Goal: Task Accomplishment & Management: Manage account settings

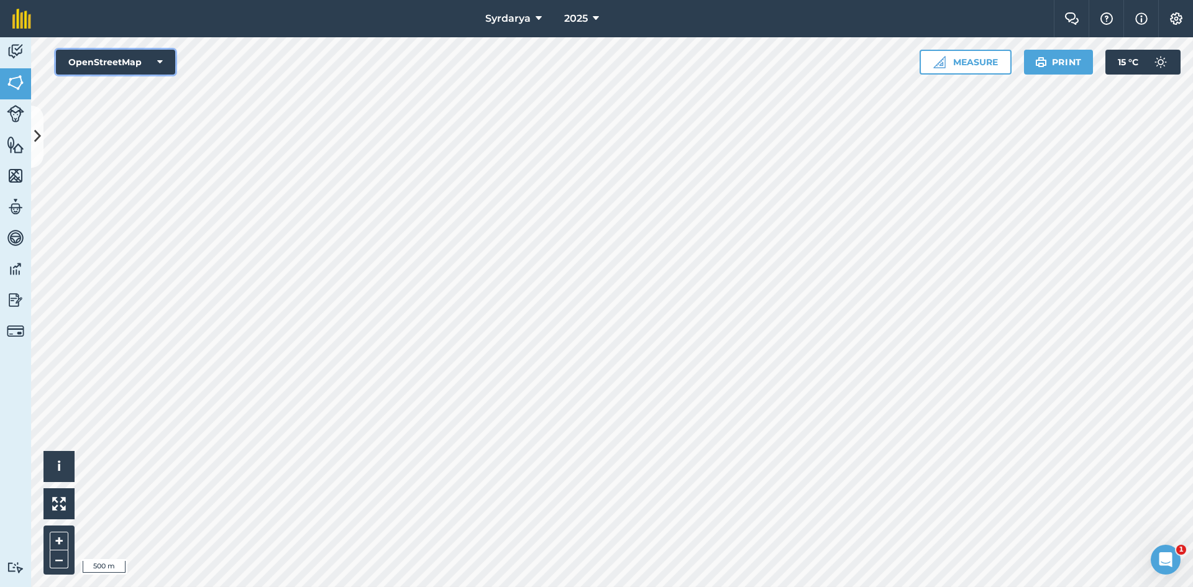
click at [160, 61] on icon at bounding box center [160, 62] width 6 height 12
click at [118, 91] on button "Satellite (Azure)" at bounding box center [115, 87] width 119 height 25
click at [143, 60] on button "Satellite (Azure)" at bounding box center [115, 62] width 119 height 25
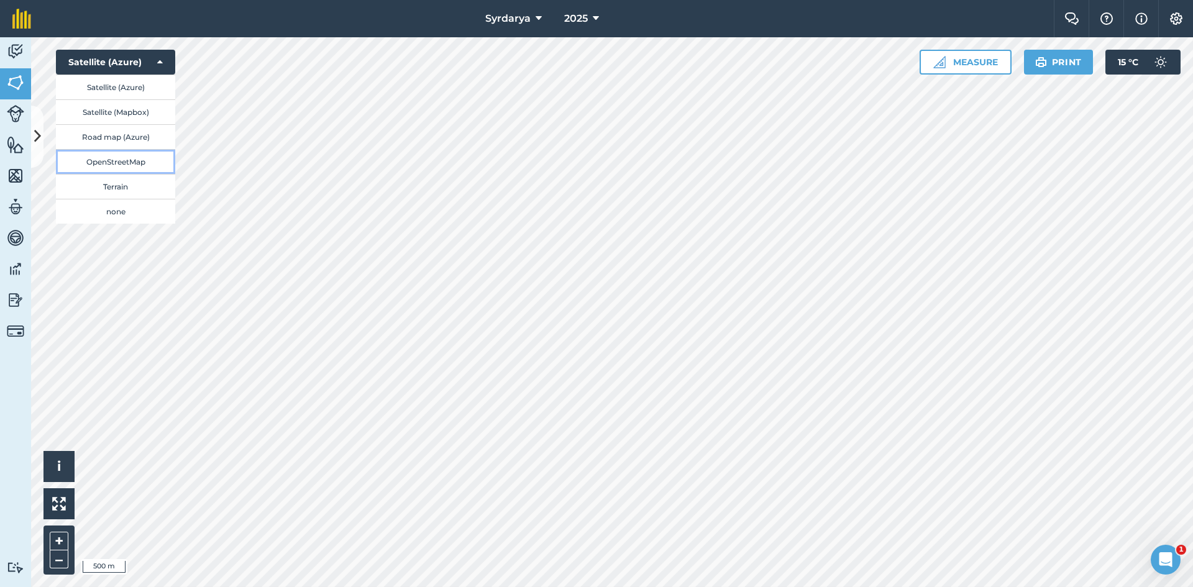
click at [119, 159] on button "OpenStreetMap" at bounding box center [115, 161] width 119 height 25
click at [41, 135] on button at bounding box center [37, 137] width 12 height 62
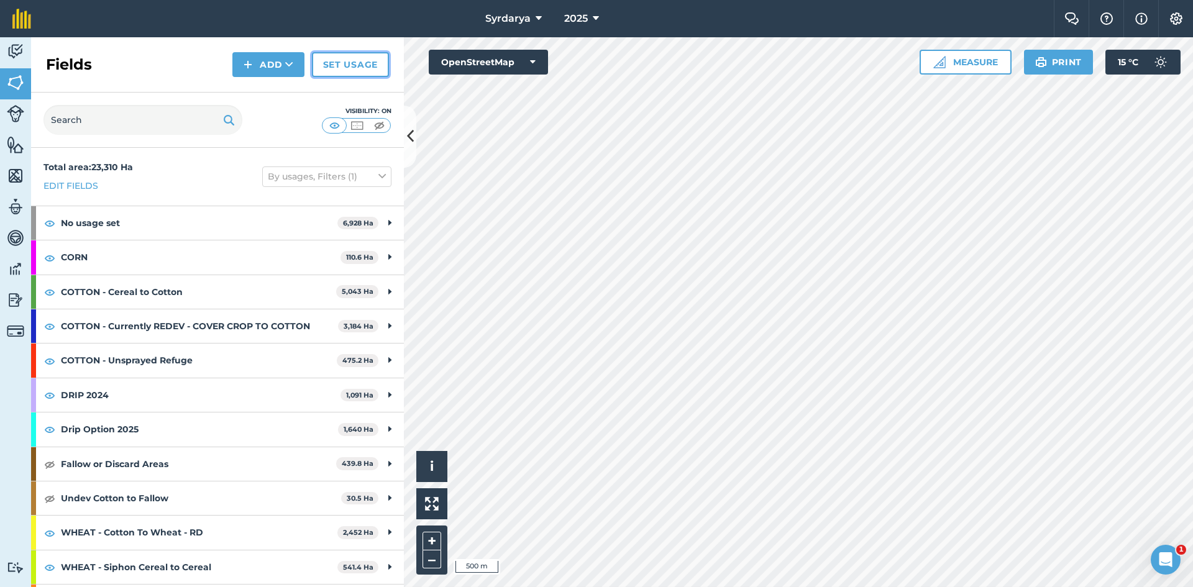
click at [329, 66] on link "Set usage" at bounding box center [350, 64] width 77 height 25
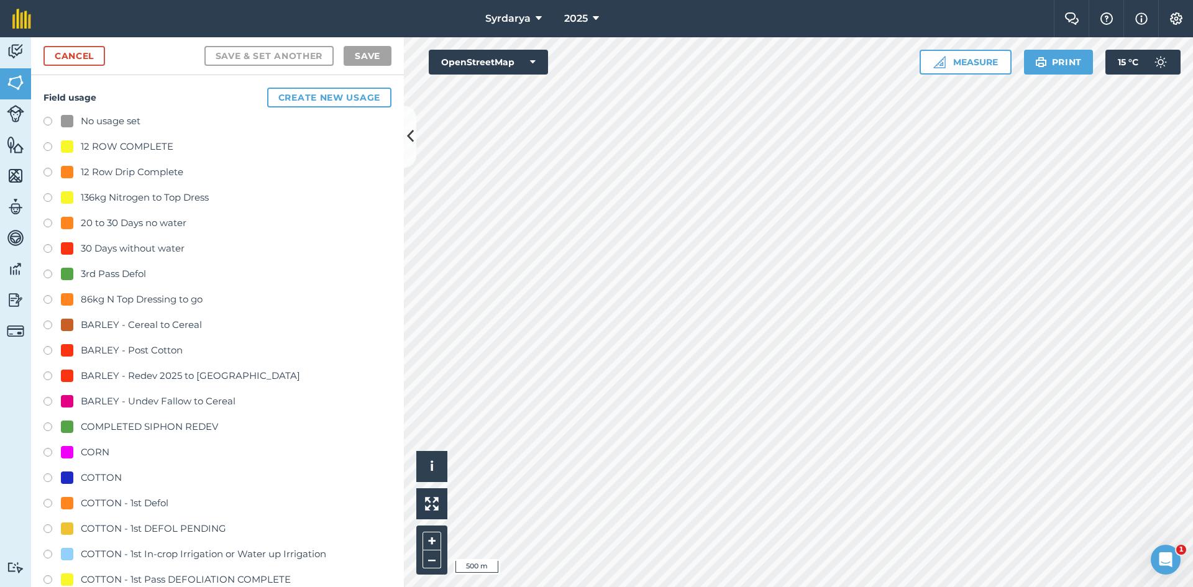
click at [45, 120] on label at bounding box center [51, 123] width 17 height 12
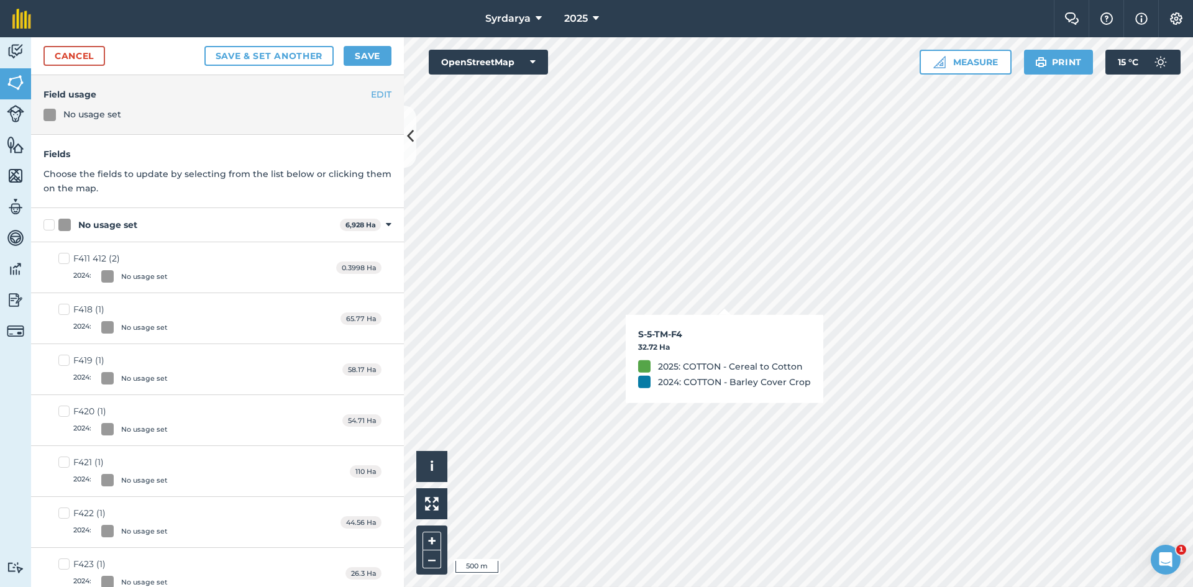
checkbox input "true"
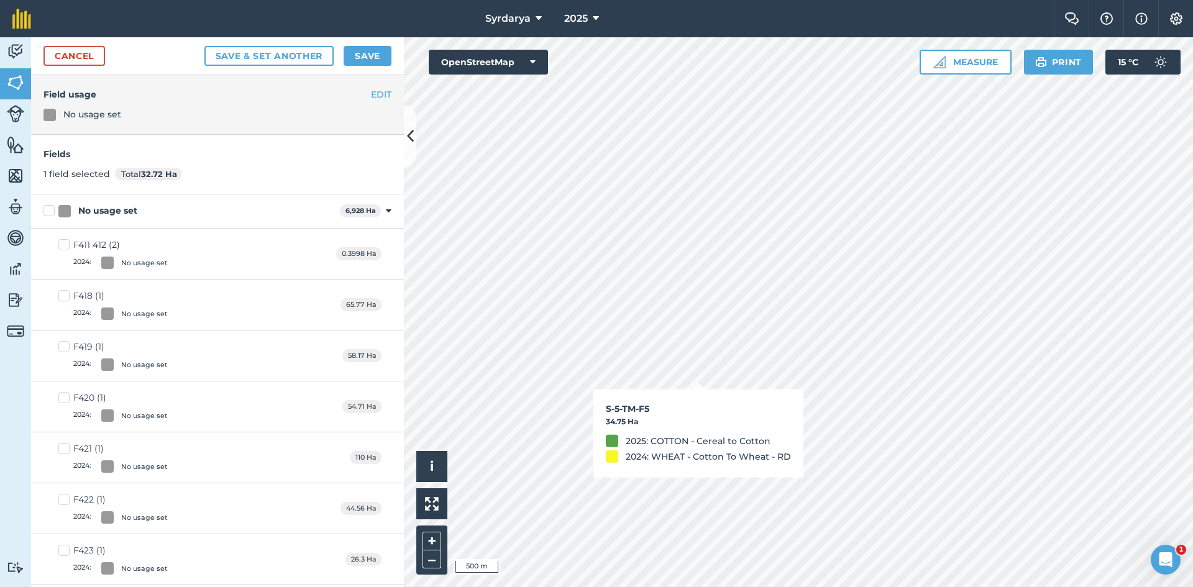
checkbox input "true"
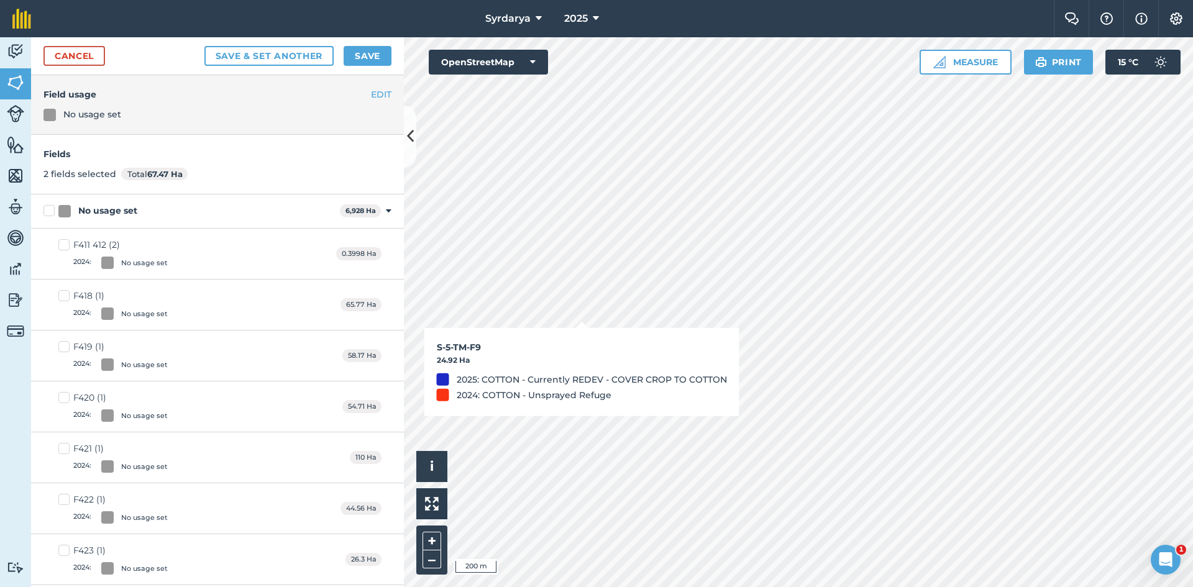
checkbox input "true"
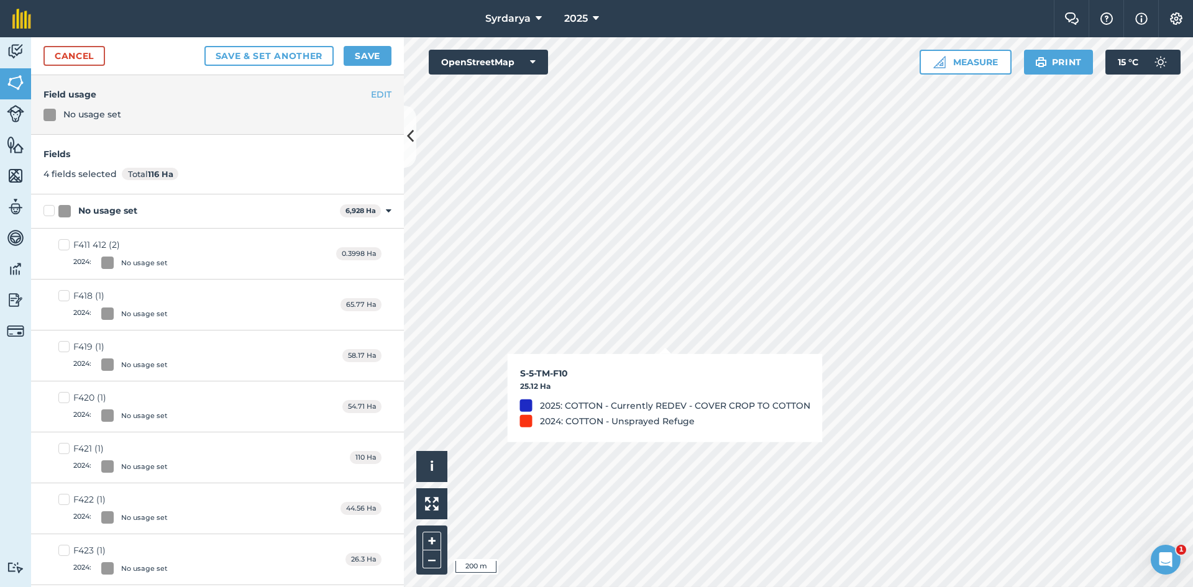
checkbox input "true"
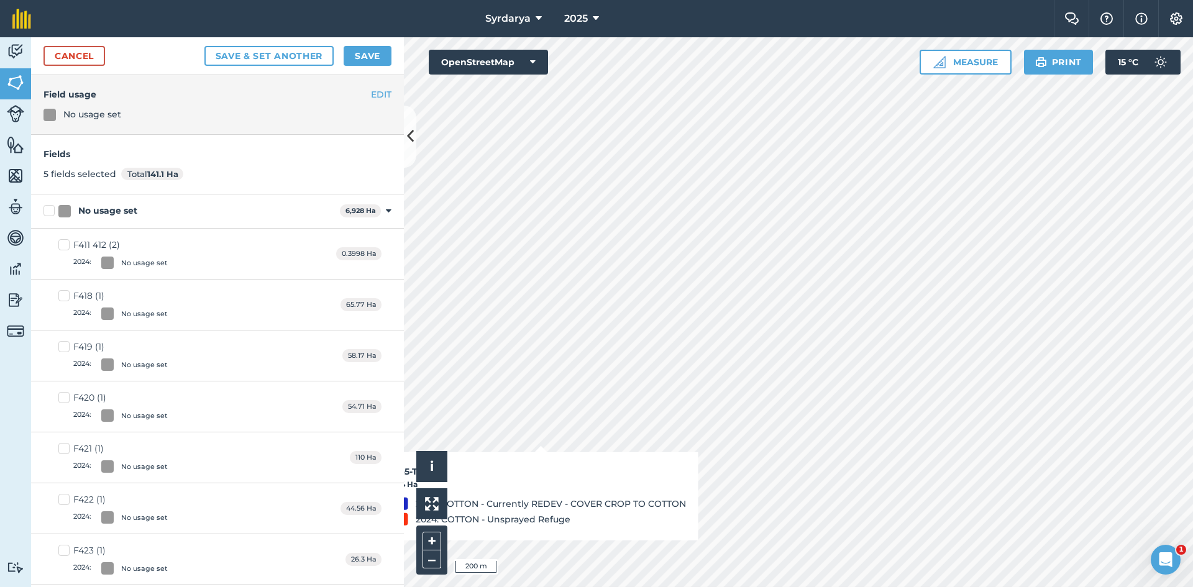
checkbox input "true"
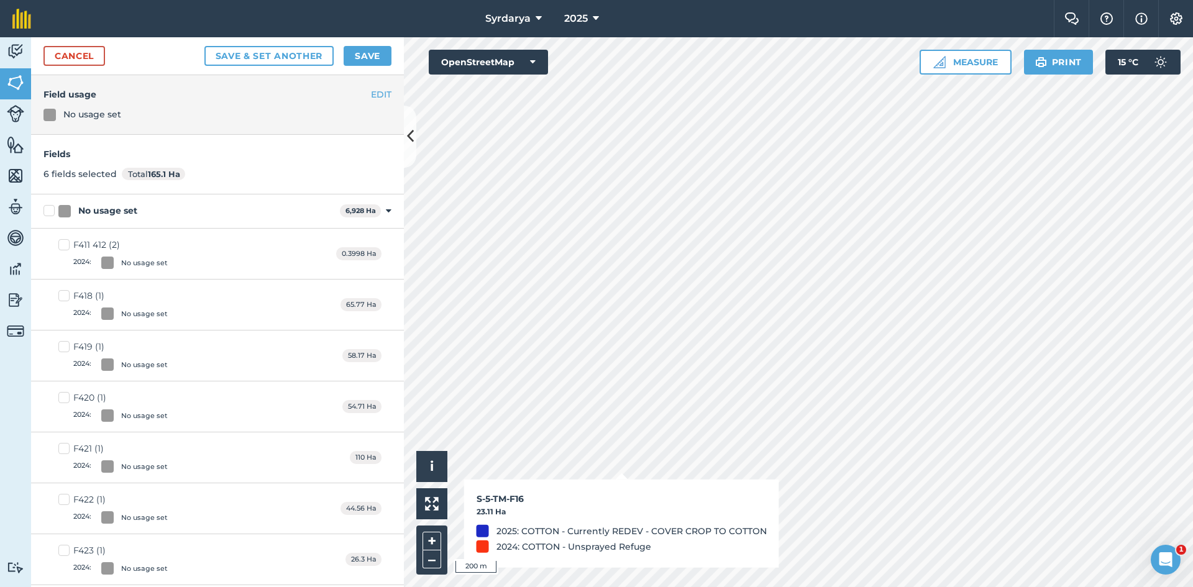
checkbox input "true"
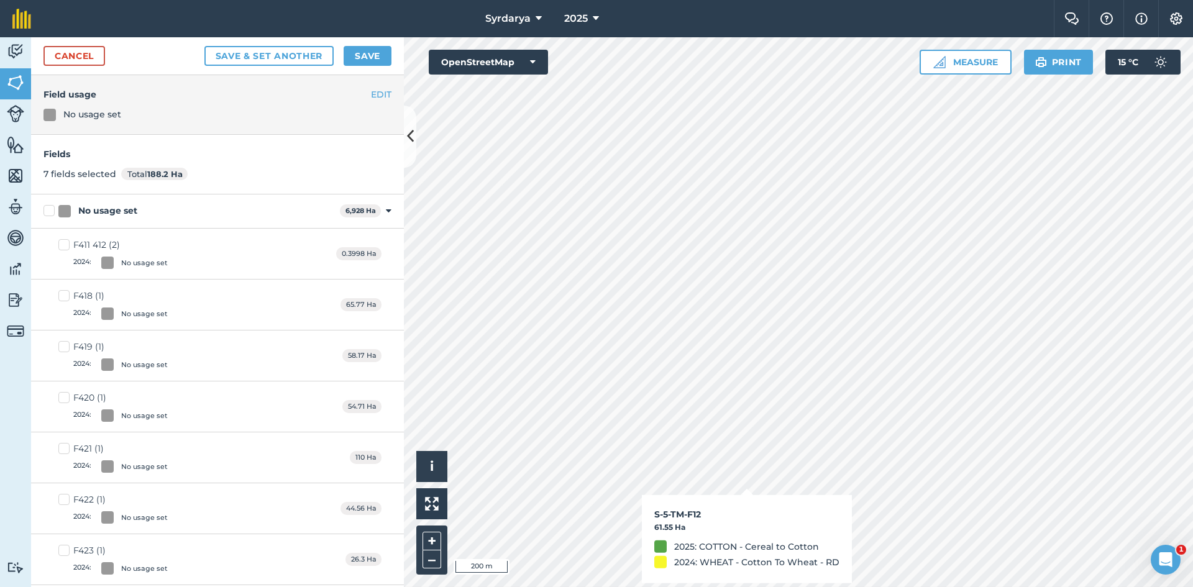
checkbox input "true"
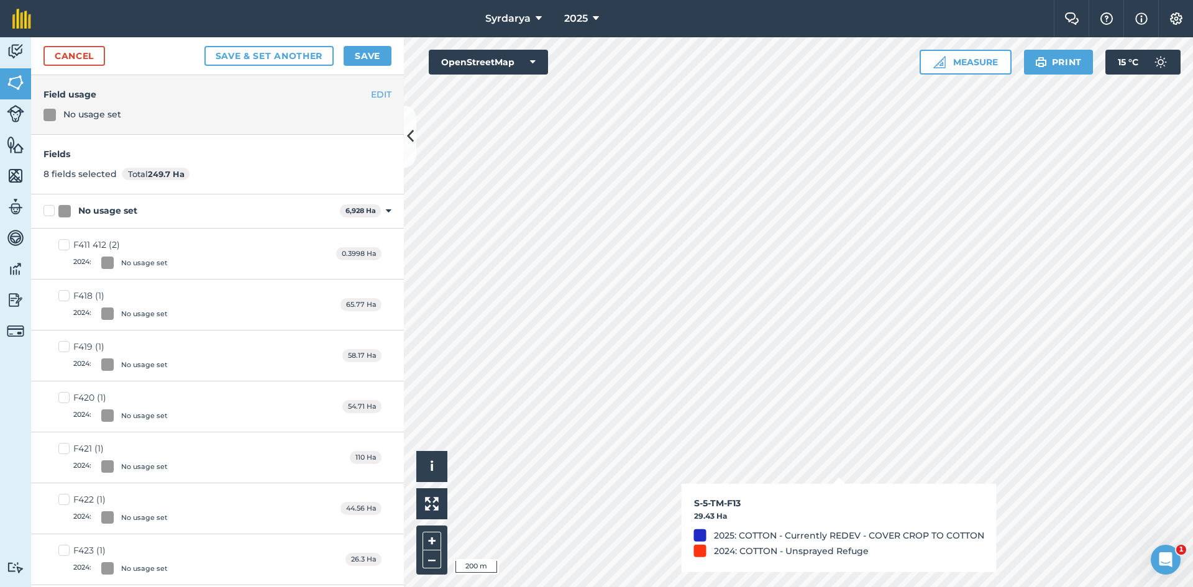
checkbox input "true"
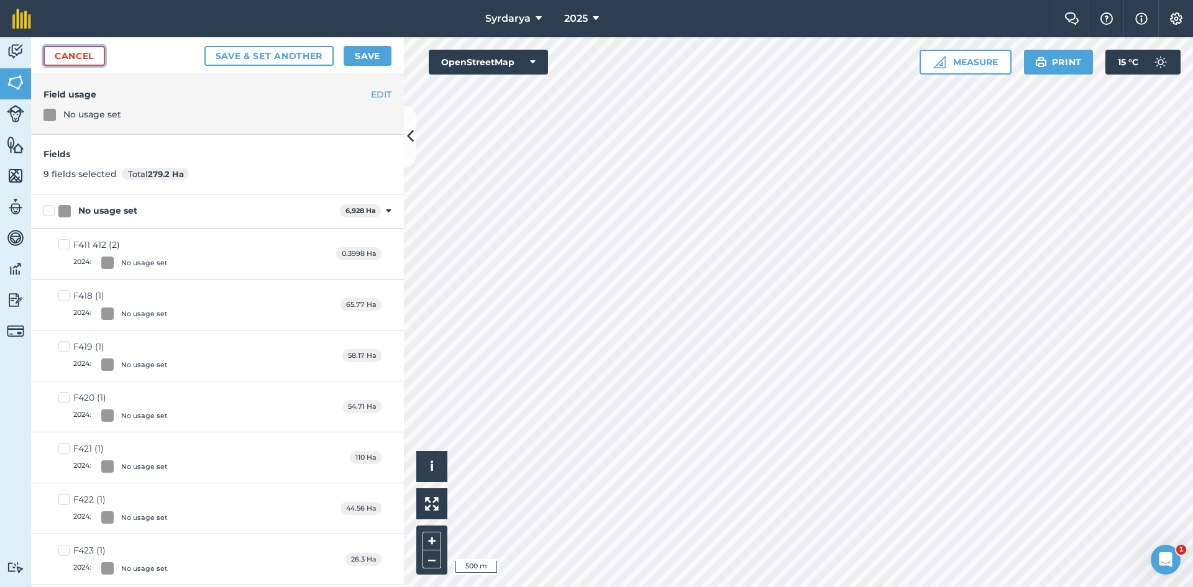
click at [83, 56] on link "Cancel" at bounding box center [73, 56] width 61 height 20
